Goal: Transaction & Acquisition: Download file/media

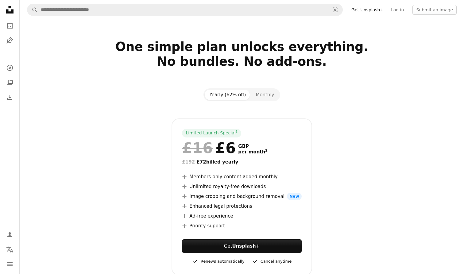
scroll to position [445, 0]
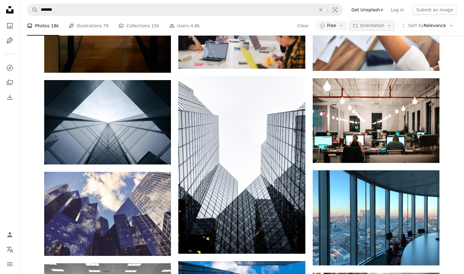
click at [361, 25] on button "Aspect ratio Orientation Arrow down" at bounding box center [372, 26] width 46 height 10
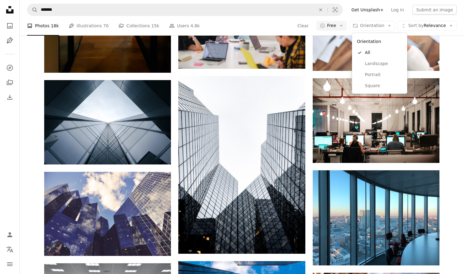
click at [337, 24] on body "Unsplash logo Unsplash Home A photo Pen Tool A compass A stack of folders Downl…" at bounding box center [232, 202] width 464 height 1294
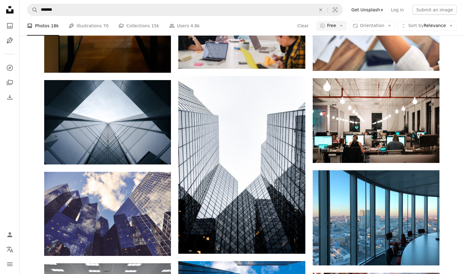
click at [337, 24] on span "Free" at bounding box center [331, 26] width 9 height 6
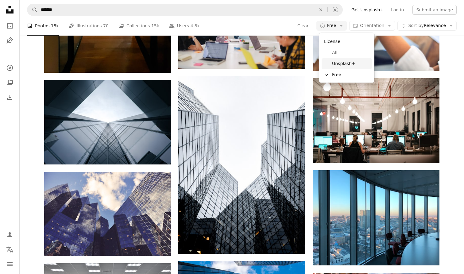
click at [349, 64] on span "Unsplash+" at bounding box center [350, 63] width 37 height 6
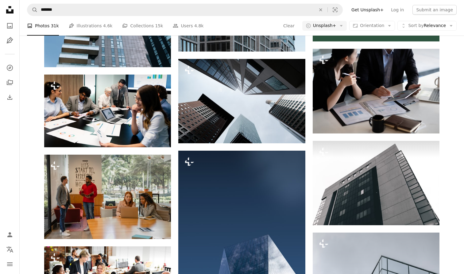
scroll to position [277, 0]
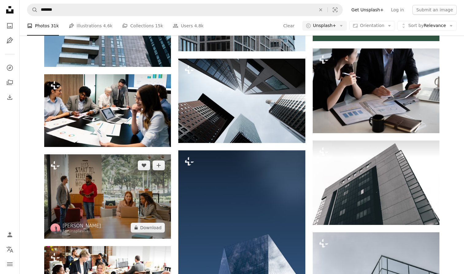
click at [110, 209] on img at bounding box center [107, 196] width 127 height 84
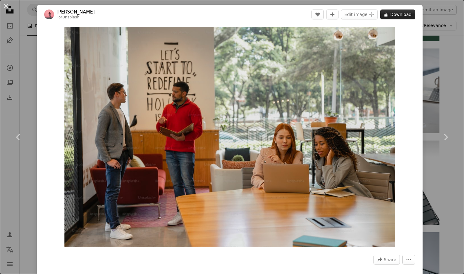
click at [415, 16] on button "A lock Download" at bounding box center [397, 15] width 35 height 10
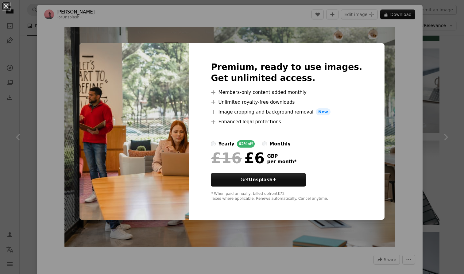
click at [402, 88] on div "An X shape Premium, ready to use images. Get unlimited access. A plus sign Memb…" at bounding box center [232, 137] width 464 height 274
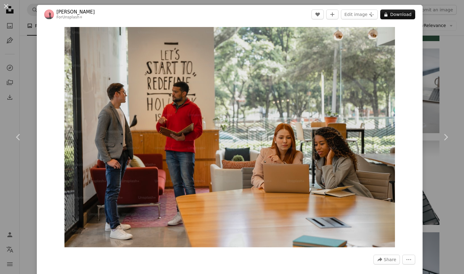
click at [464, 74] on div "An X shape Chevron left Chevron right [PERSON_NAME] For Unsplash+ A heart A plu…" at bounding box center [232, 137] width 464 height 274
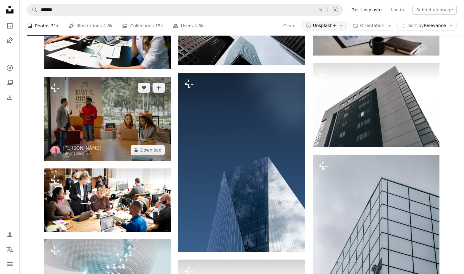
scroll to position [363, 0]
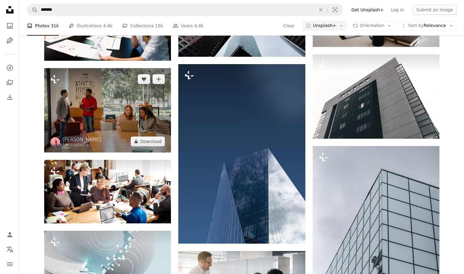
click at [117, 94] on img at bounding box center [107, 110] width 127 height 84
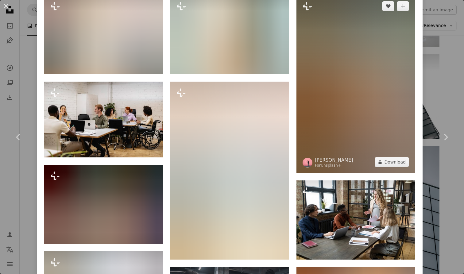
scroll to position [660, 0]
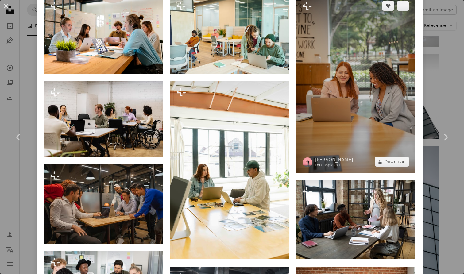
click at [365, 113] on img at bounding box center [356, 84] width 119 height 178
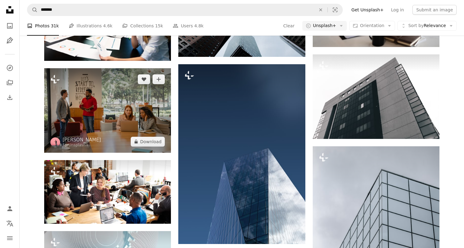
click at [94, 102] on img at bounding box center [107, 110] width 127 height 84
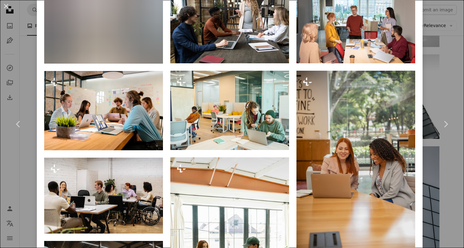
scroll to position [564, 0]
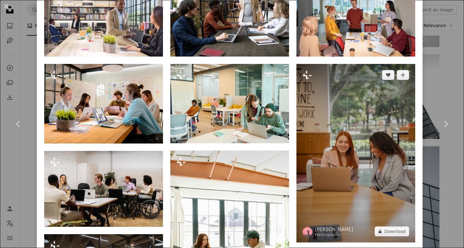
click at [323, 97] on img at bounding box center [356, 153] width 119 height 178
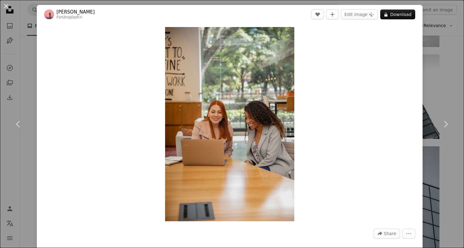
click at [459, 45] on div "An X shape Chevron left Chevron right [PERSON_NAME] For Unsplash+ A heart A plu…" at bounding box center [232, 124] width 464 height 248
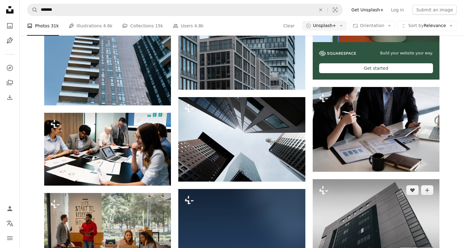
scroll to position [218, 0]
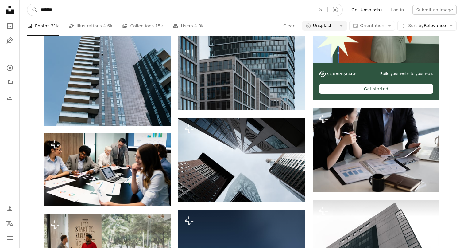
click at [86, 10] on input "*******" at bounding box center [176, 10] width 276 height 12
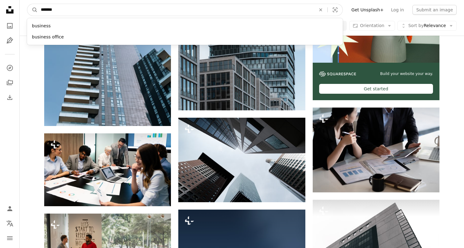
type input "********"
click at [33, 10] on button "A magnifying glass" at bounding box center [32, 10] width 10 height 12
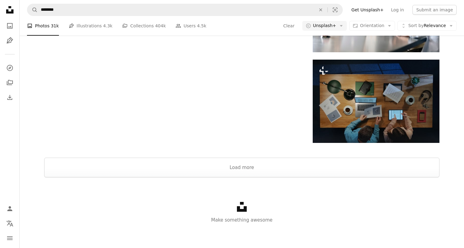
scroll to position [738, 0]
click at [195, 160] on button "Load more" at bounding box center [241, 168] width 395 height 20
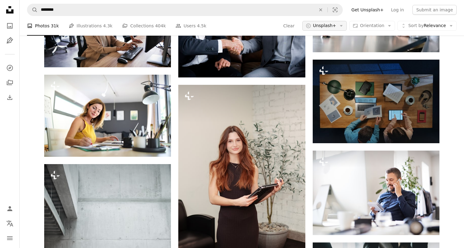
click at [334, 26] on span "Unsplash+" at bounding box center [324, 26] width 23 height 6
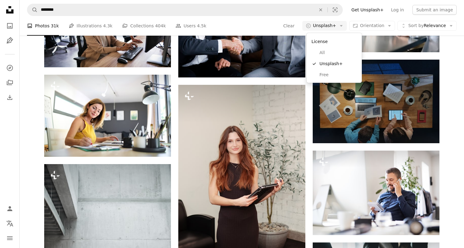
click at [457, 59] on body "Unsplash logo Unsplash Home A photo Pen Tool A compass A stack of folders Downl…" at bounding box center [232, 113] width 464 height 1702
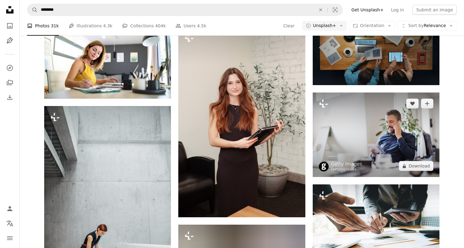
scroll to position [812, 0]
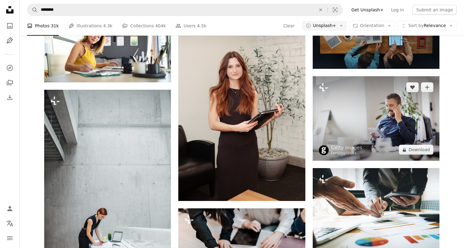
click at [379, 98] on img at bounding box center [376, 118] width 127 height 84
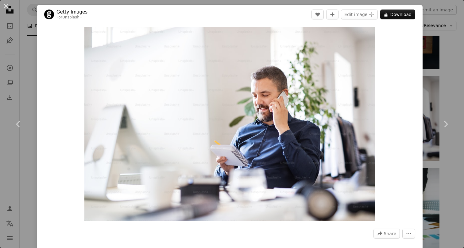
click at [449, 54] on div "An X shape Chevron left Chevron right Getty Images For Unsplash+ A heart A plus…" at bounding box center [232, 124] width 464 height 248
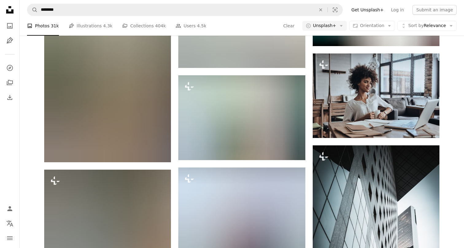
scroll to position [1388, 0]
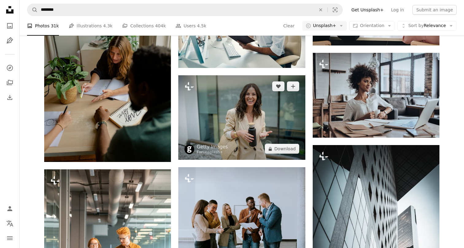
click at [236, 85] on img at bounding box center [241, 117] width 127 height 84
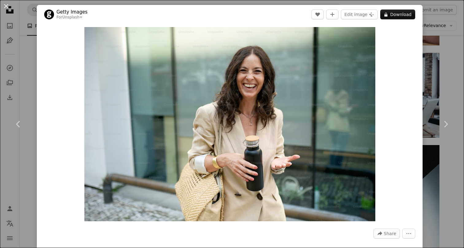
click at [453, 88] on div "An X shape Chevron left Chevron right Getty Images For Unsplash+ A heart A plus…" at bounding box center [232, 124] width 464 height 248
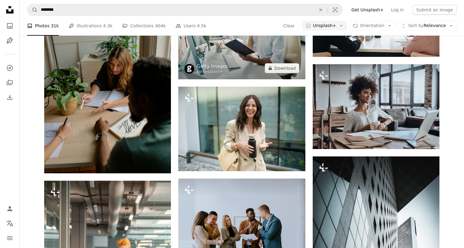
scroll to position [1385, 0]
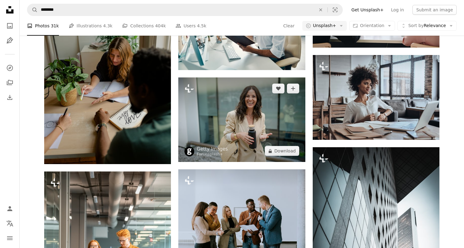
click at [273, 115] on img at bounding box center [241, 119] width 127 height 84
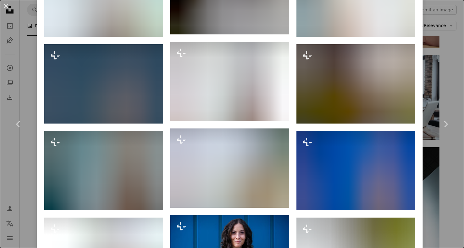
scroll to position [671, 0]
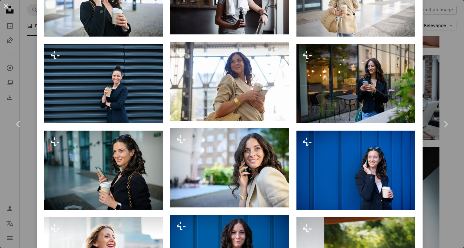
click at [454, 36] on div "An X shape Chevron left Chevron right Getty Images For Unsplash+ A heart A plus…" at bounding box center [232, 124] width 464 height 248
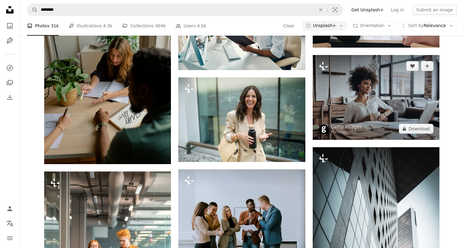
click at [382, 97] on img at bounding box center [376, 97] width 127 height 84
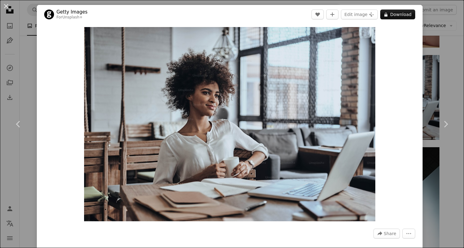
click at [457, 47] on div "An X shape Chevron left Chevron right Getty Images For Unsplash+ A heart A plus…" at bounding box center [232, 124] width 464 height 248
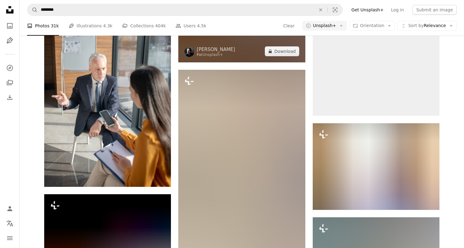
scroll to position [2524, 0]
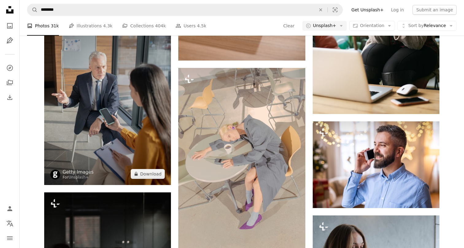
click at [86, 68] on img at bounding box center [107, 89] width 127 height 190
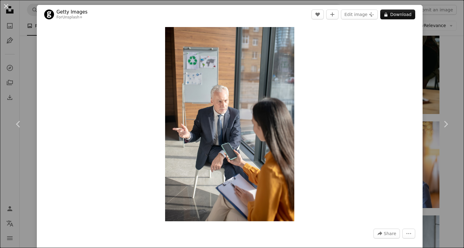
click at [453, 78] on div "An X shape Chevron left Chevron right Getty Images For Unsplash+ A heart A plus…" at bounding box center [232, 124] width 464 height 248
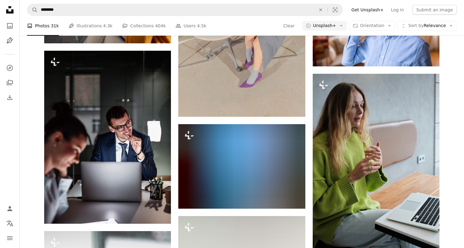
scroll to position [2711, 0]
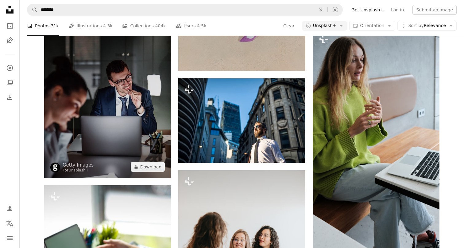
click at [133, 71] on img at bounding box center [107, 91] width 127 height 173
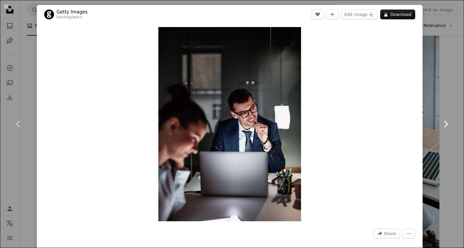
click at [446, 99] on link "Chevron right" at bounding box center [445, 124] width 37 height 59
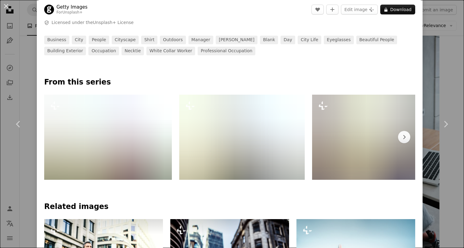
scroll to position [249, 0]
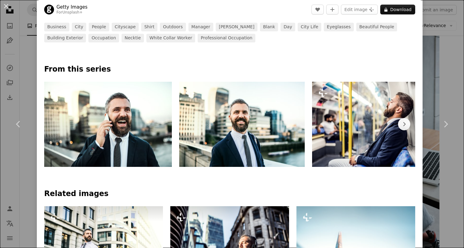
click at [459, 25] on div "An X shape Chevron left Chevron right Getty Images For Unsplash+ A heart A plus…" at bounding box center [232, 124] width 464 height 248
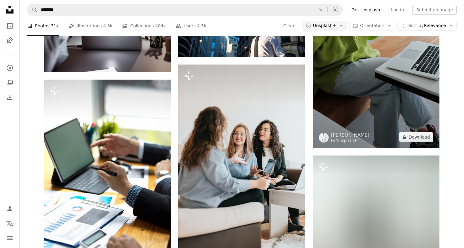
scroll to position [2825, 0]
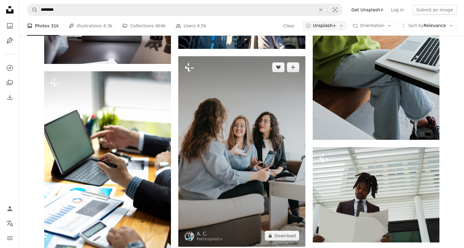
click at [251, 133] on img at bounding box center [241, 151] width 127 height 190
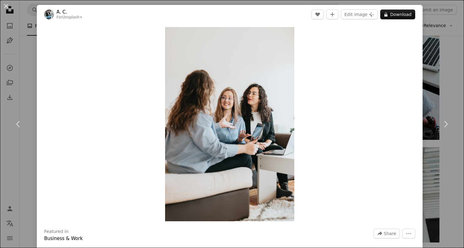
click at [448, 76] on div "An X shape Chevron left Chevron right A. C. For Unsplash+ A heart A plus sign E…" at bounding box center [232, 124] width 464 height 248
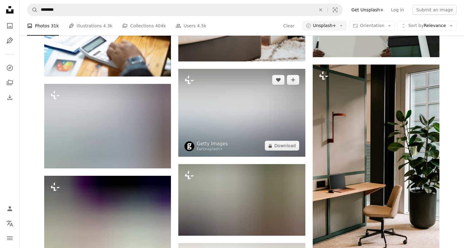
scroll to position [3095, 0]
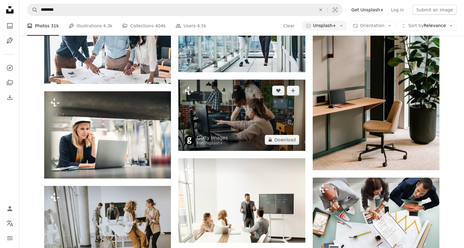
click at [255, 128] on img at bounding box center [241, 115] width 127 height 71
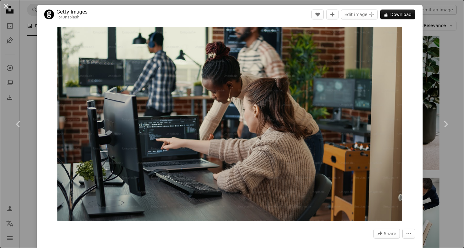
click at [442, 49] on div "An X shape Chevron left Chevron right Getty Images For Unsplash+ A heart A plus…" at bounding box center [232, 124] width 464 height 248
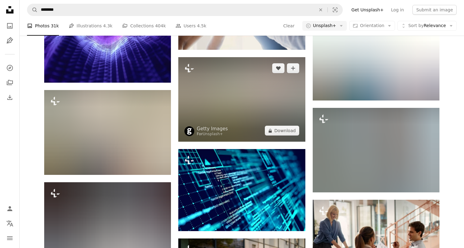
scroll to position [3564, 0]
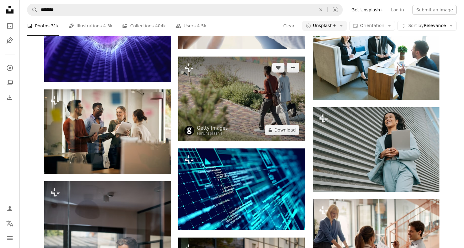
click at [290, 90] on img at bounding box center [241, 98] width 127 height 84
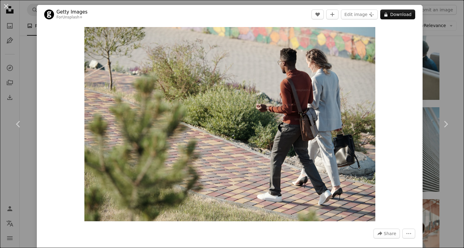
click at [447, 48] on div "An X shape Chevron left Chevron right Getty Images For Unsplash+ A heart A plus…" at bounding box center [232, 124] width 464 height 248
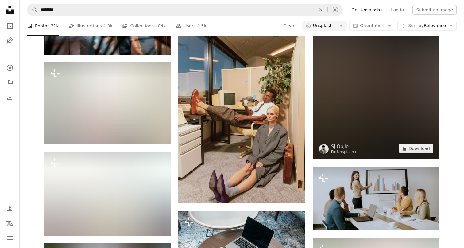
scroll to position [3899, 0]
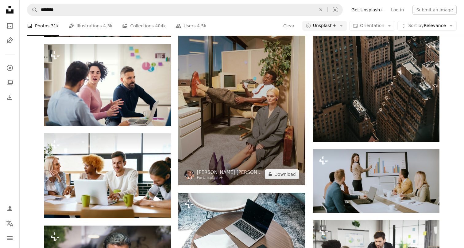
click at [257, 78] on img at bounding box center [241, 90] width 127 height 190
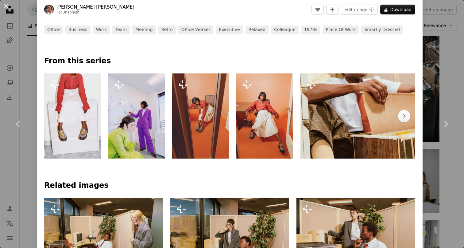
scroll to position [259, 0]
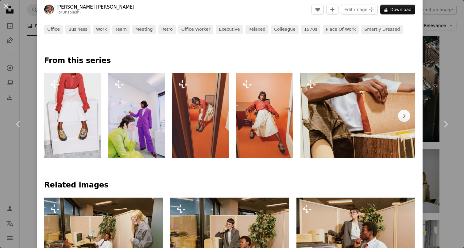
click at [374, 103] on img at bounding box center [364, 115] width 127 height 85
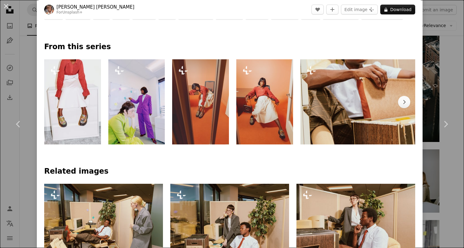
scroll to position [383, 0]
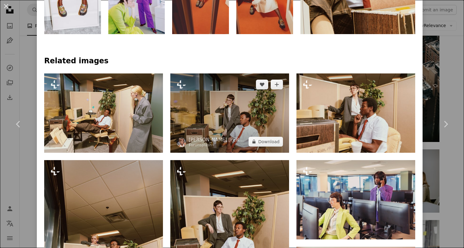
click at [253, 115] on img at bounding box center [229, 112] width 119 height 79
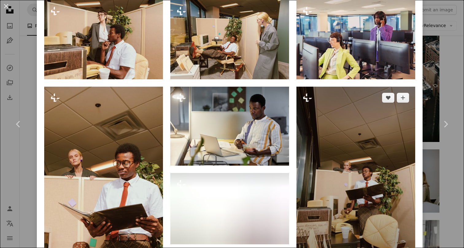
scroll to position [415, 0]
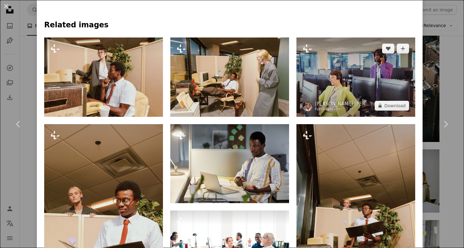
click at [356, 79] on img at bounding box center [356, 76] width 119 height 79
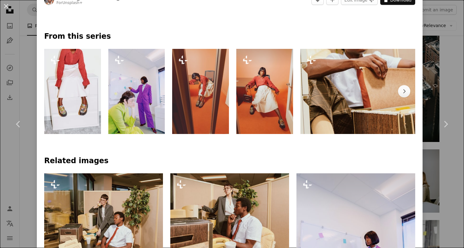
scroll to position [286, 0]
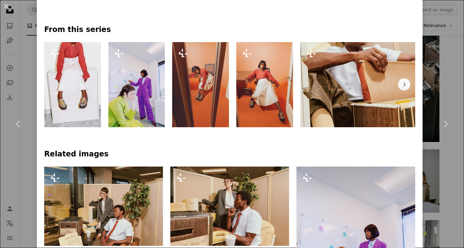
click at [167, 85] on div "Plus sign for Unsplash+ Plus sign for Unsplash+ Plus sign for Unsplash+ Plus si…" at bounding box center [229, 84] width 371 height 85
click at [147, 82] on img at bounding box center [136, 84] width 57 height 85
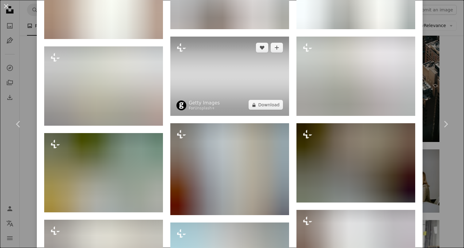
scroll to position [607, 0]
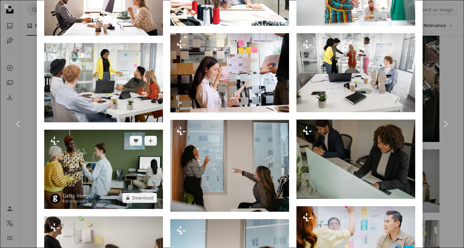
click at [118, 172] on img at bounding box center [103, 169] width 119 height 79
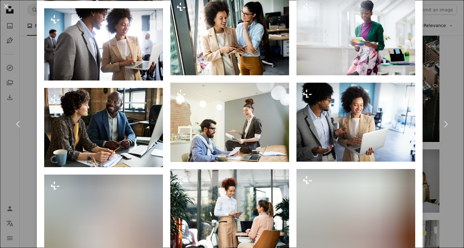
scroll to position [719, 0]
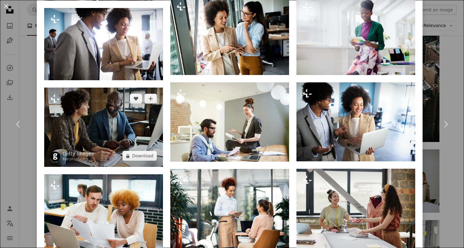
click at [110, 121] on img at bounding box center [103, 127] width 119 height 79
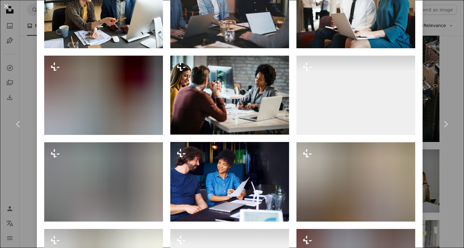
scroll to position [423, 0]
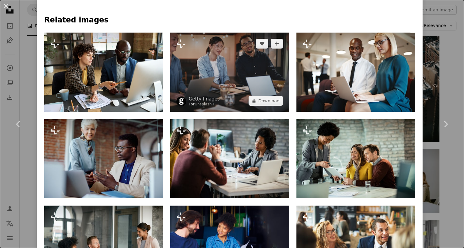
click at [237, 57] on img at bounding box center [229, 72] width 119 height 79
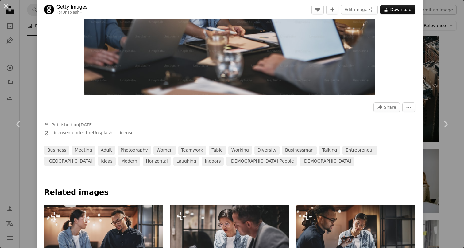
scroll to position [276, 0]
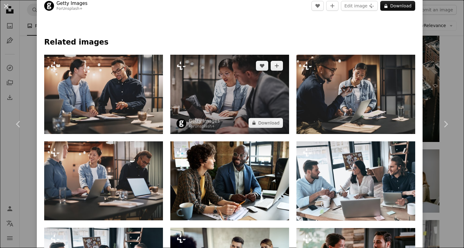
click at [232, 105] on img at bounding box center [229, 94] width 119 height 79
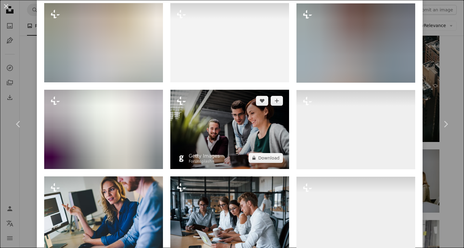
scroll to position [589, 0]
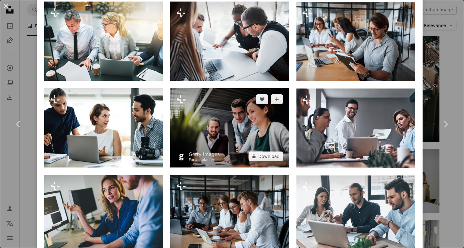
click at [243, 124] on img at bounding box center [229, 127] width 119 height 79
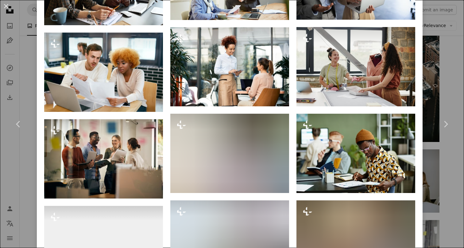
scroll to position [886, 0]
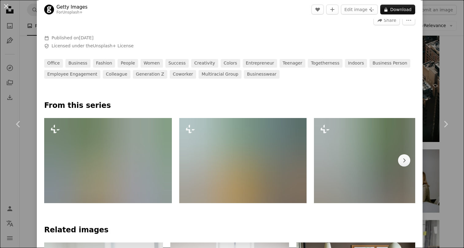
scroll to position [259, 0]
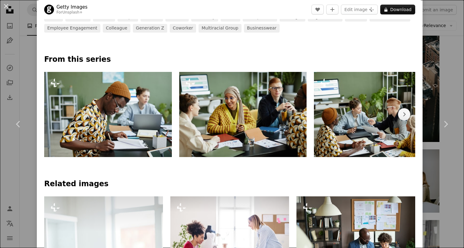
click at [249, 115] on img at bounding box center [243, 114] width 128 height 85
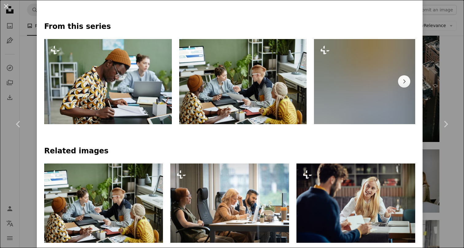
scroll to position [399, 0]
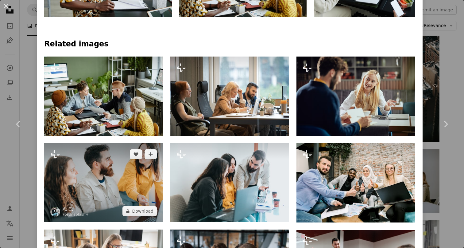
click at [97, 173] on img at bounding box center [103, 182] width 119 height 79
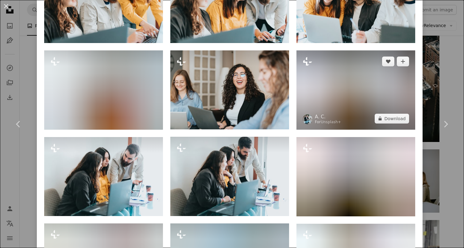
scroll to position [524, 0]
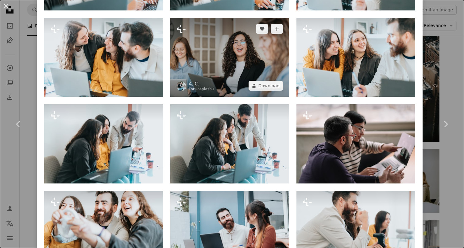
click at [244, 67] on img at bounding box center [229, 57] width 119 height 79
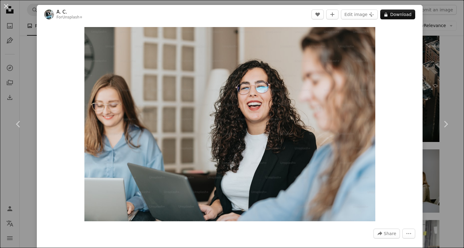
click at [440, 63] on div "An X shape Chevron left Chevron right A. C. For Unsplash+ A heart A plus sign E…" at bounding box center [232, 124] width 464 height 248
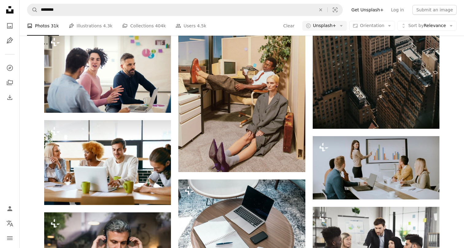
scroll to position [3911, 0]
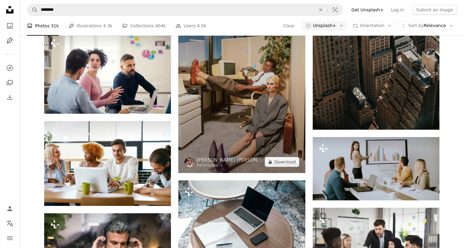
click at [240, 80] on img at bounding box center [241, 77] width 127 height 190
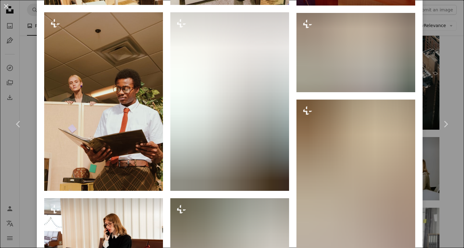
scroll to position [750, 0]
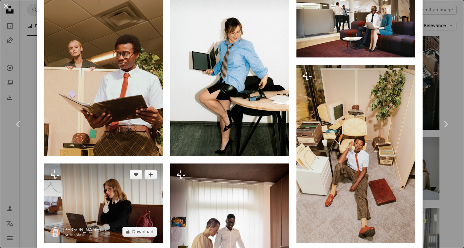
click at [54, 221] on img at bounding box center [103, 202] width 119 height 79
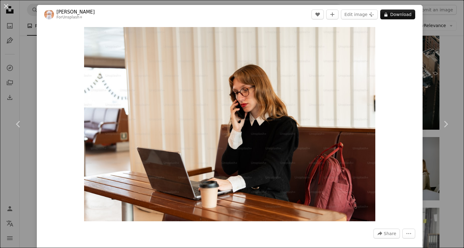
click at [449, 84] on div "An X shape Chevron left Chevron right Ahmed For Unsplash+ A heart A plus sign E…" at bounding box center [232, 124] width 464 height 248
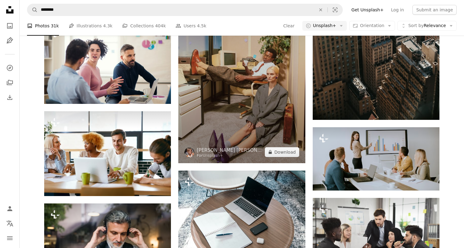
scroll to position [3922, 0]
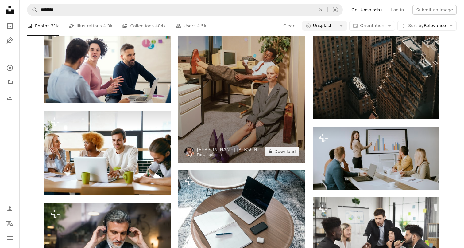
click at [278, 86] on img at bounding box center [241, 67] width 127 height 190
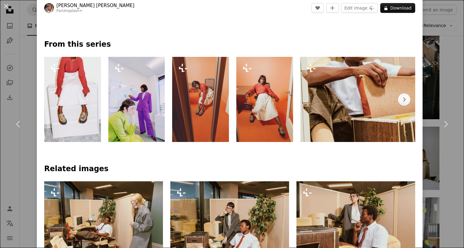
scroll to position [288, 0]
